Goal: Information Seeking & Learning: Learn about a topic

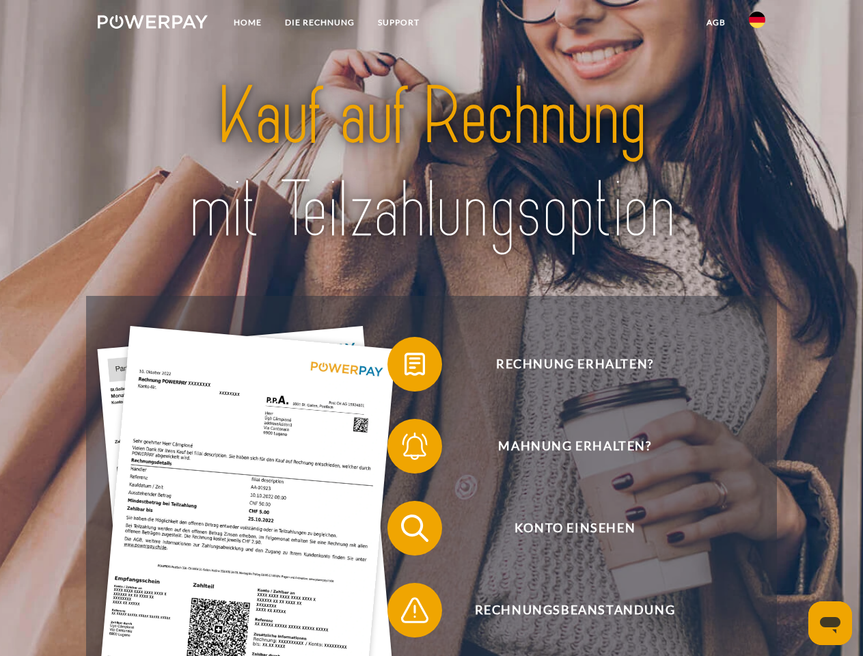
click at [152, 24] on img at bounding box center [153, 22] width 110 height 14
click at [757, 24] on img at bounding box center [757, 20] width 16 height 16
click at [716, 23] on link "agb" at bounding box center [716, 22] width 42 height 25
click at [405, 367] on span at bounding box center [394, 364] width 68 height 68
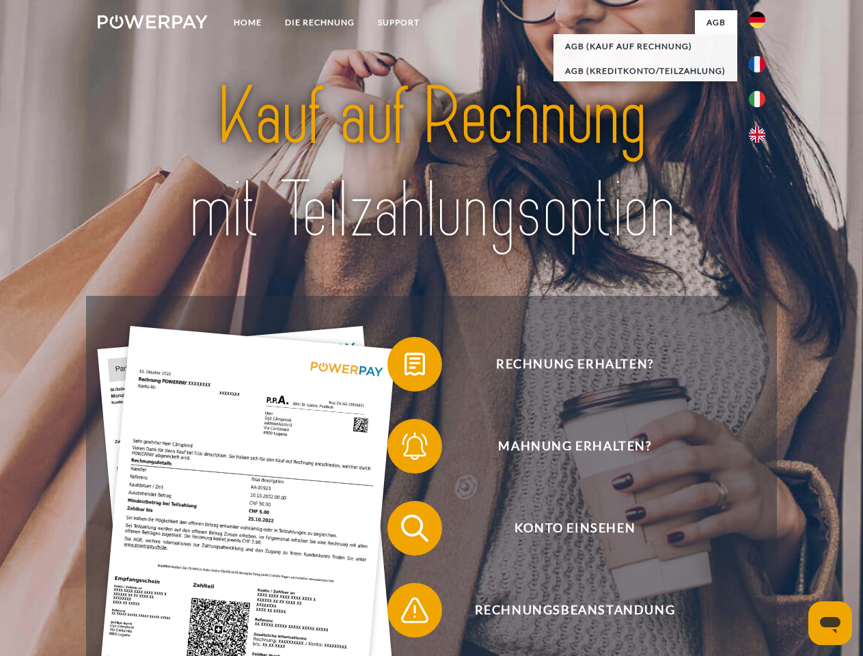
click at [405, 449] on span at bounding box center [394, 446] width 68 height 68
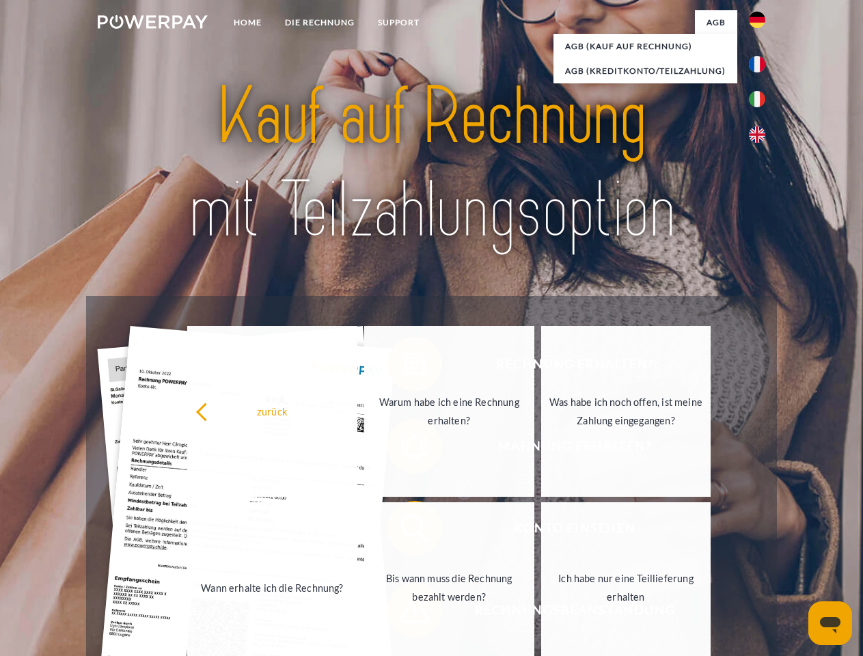
click at [405, 531] on link "Bis wann muss die Rechnung bezahlt werden?" at bounding box center [449, 587] width 170 height 171
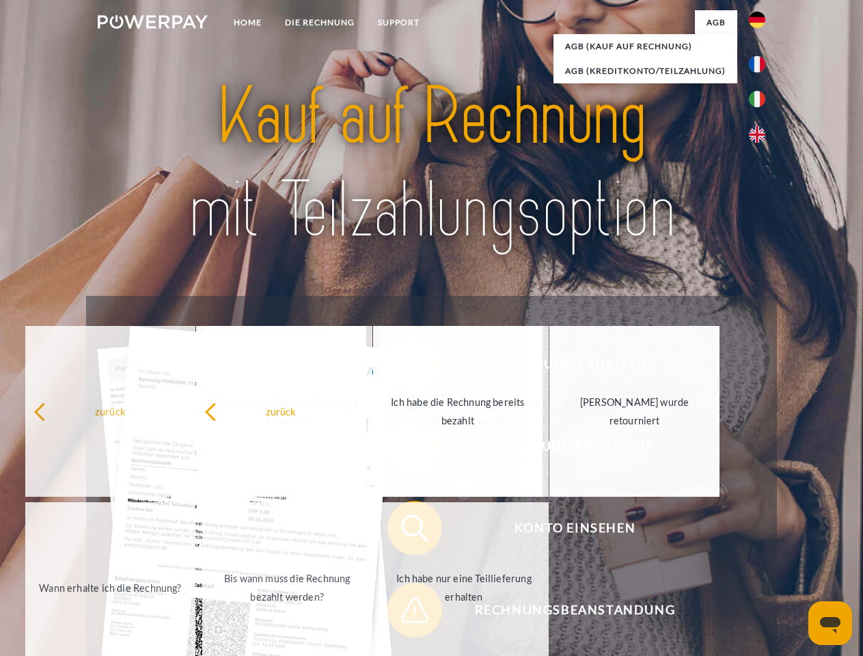
click at [405, 613] on span at bounding box center [394, 610] width 68 height 68
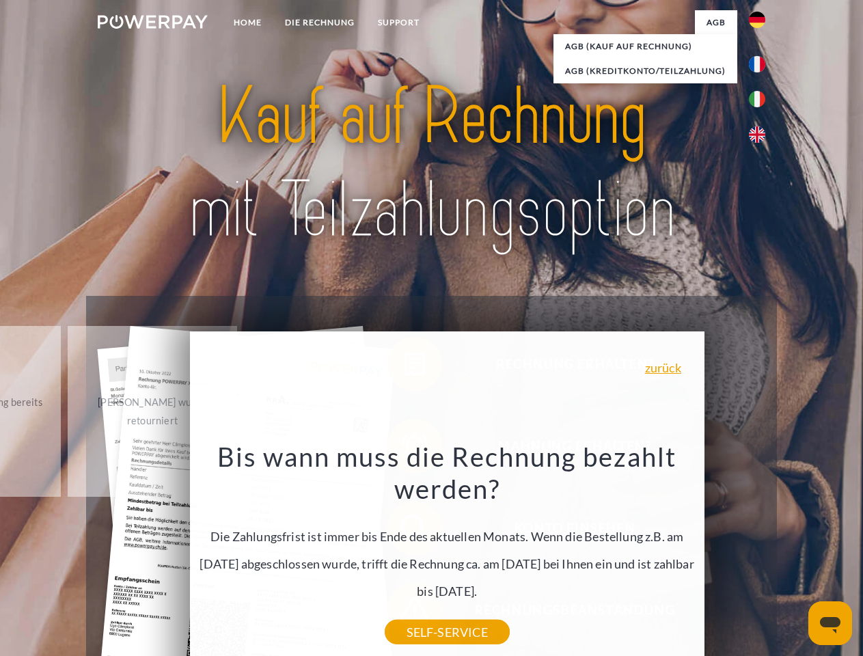
click at [830, 623] on icon "Messaging-Fenster öffnen" at bounding box center [830, 625] width 21 height 16
